Goal: Task Accomplishment & Management: Use online tool/utility

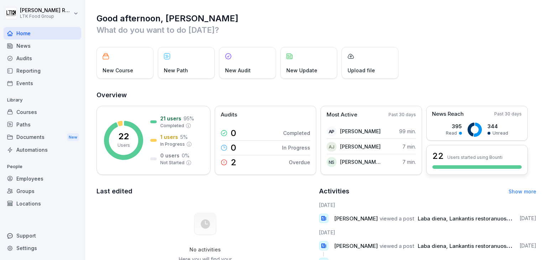
click at [453, 164] on div "22 Users started using Bounti" at bounding box center [476, 160] width 101 height 30
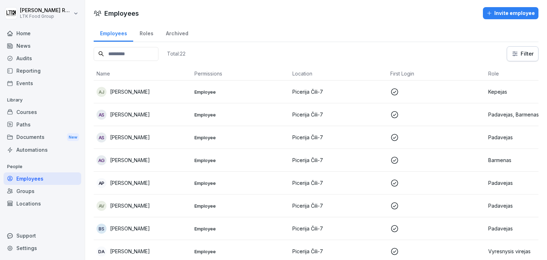
click at [27, 82] on div "Events" at bounding box center [43, 83] width 78 height 12
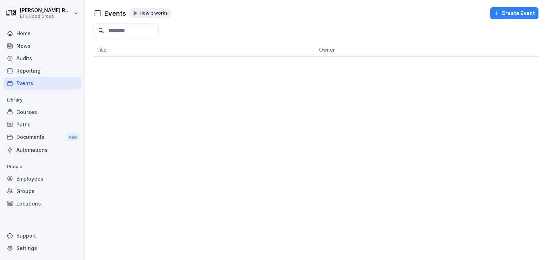
click at [32, 71] on div "Reporting" at bounding box center [43, 70] width 78 height 12
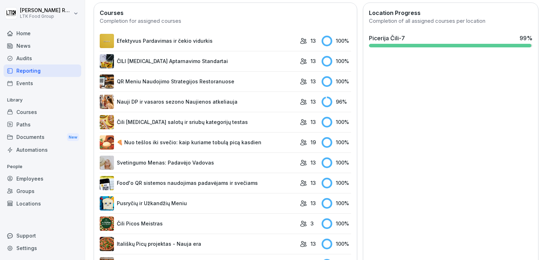
scroll to position [197, 0]
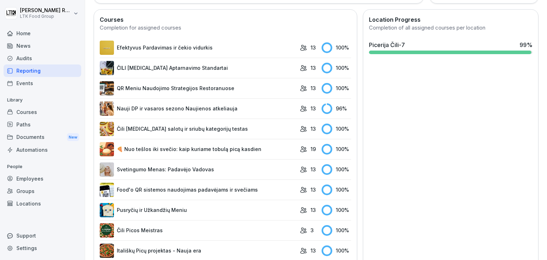
click at [219, 103] on link "Nauji DP ir vasaros sezono Naujienos atkeliauja" at bounding box center [198, 108] width 196 height 14
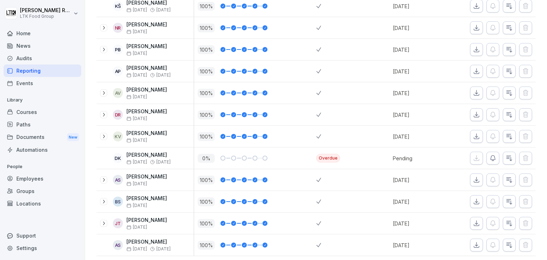
scroll to position [175, 0]
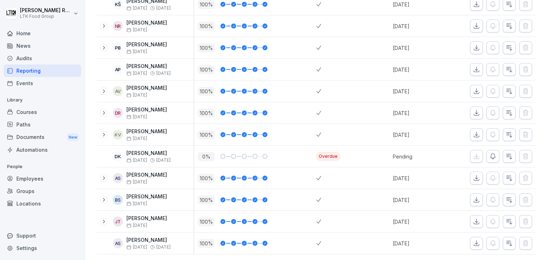
click at [489, 153] on icon "button" at bounding box center [492, 156] width 7 height 7
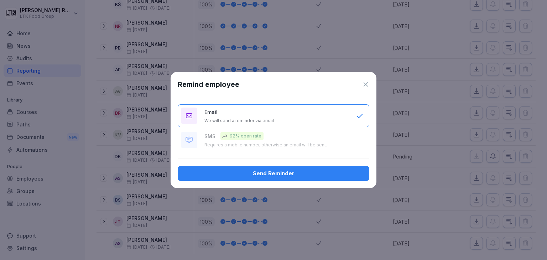
click at [309, 174] on div "Send Reminder" at bounding box center [273, 173] width 180 height 8
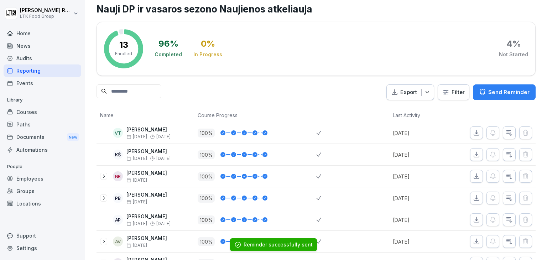
scroll to position [0, 0]
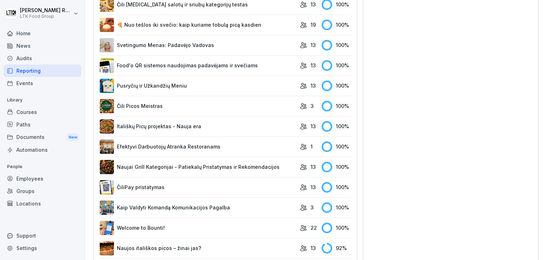
scroll to position [375, 0]
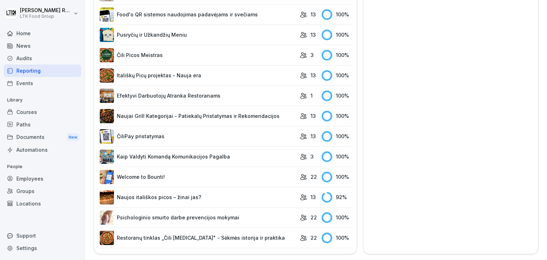
click at [221, 194] on link "Naujos itališkos picos – žinai jas?" at bounding box center [198, 197] width 196 height 14
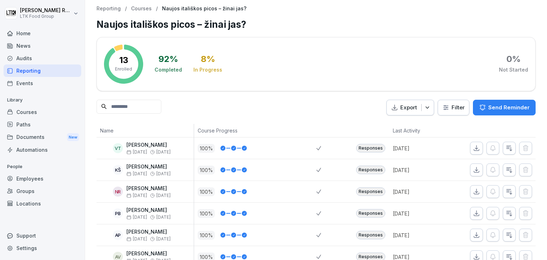
scroll to position [175, 0]
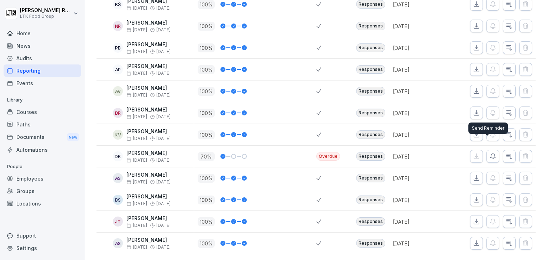
click at [489, 153] on icon "button" at bounding box center [492, 156] width 7 height 7
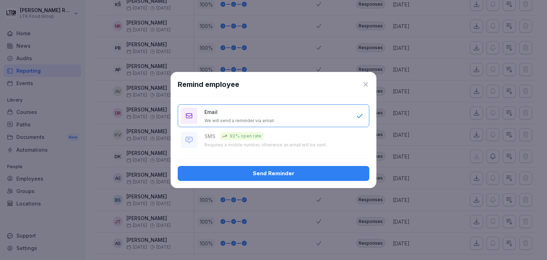
click at [289, 172] on div "Send Reminder" at bounding box center [273, 173] width 180 height 8
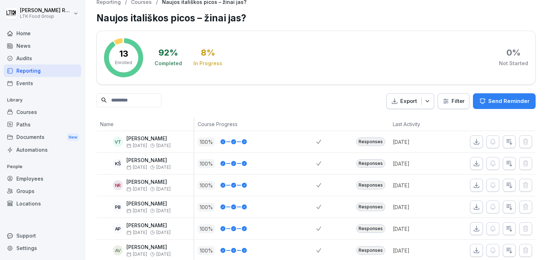
scroll to position [0, 0]
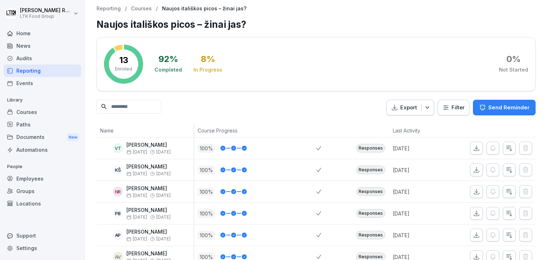
drag, startPoint x: 51, startPoint y: 180, endPoint x: 55, endPoint y: 178, distance: 4.0
click at [52, 180] on div "Employees" at bounding box center [43, 178] width 78 height 12
